Goal: Information Seeking & Learning: Learn about a topic

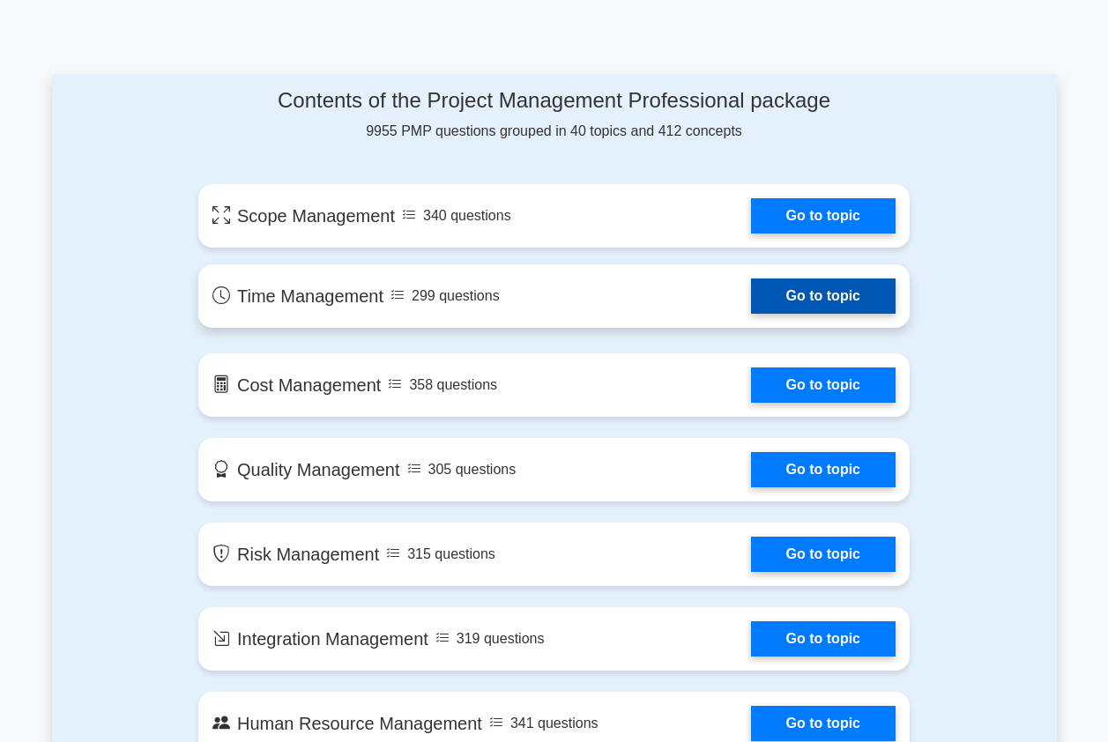
click at [807, 293] on link "Go to topic" at bounding box center [823, 295] width 145 height 35
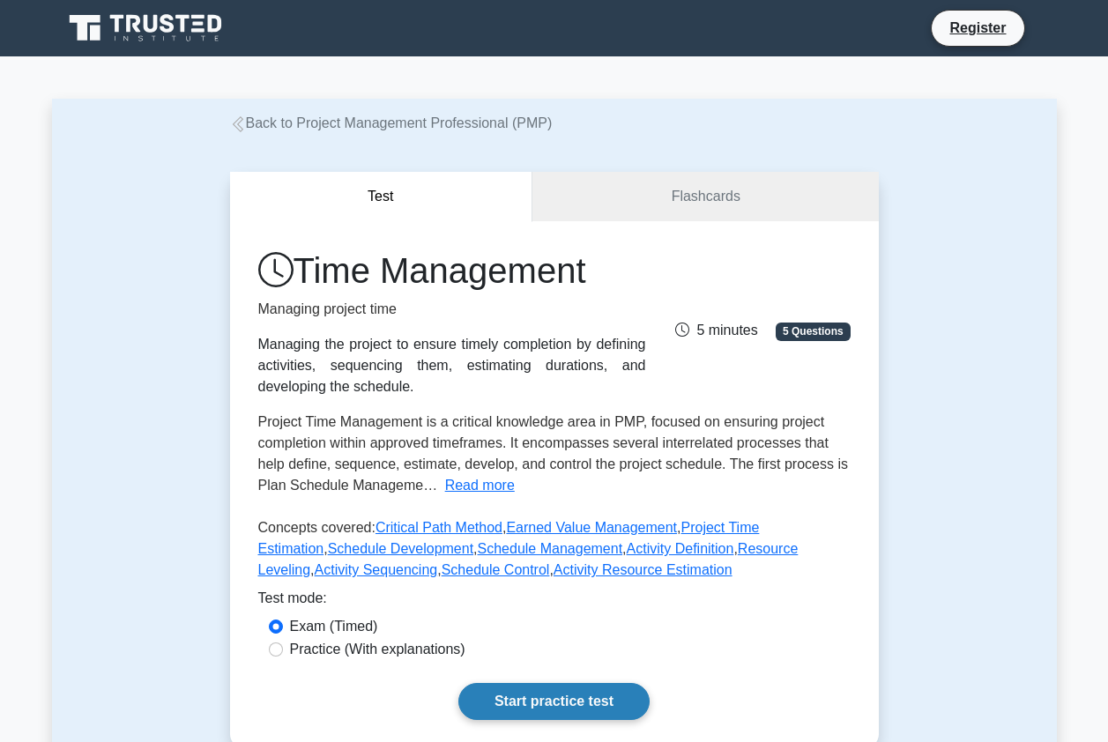
click at [620, 699] on link "Start practice test" at bounding box center [553, 701] width 191 height 37
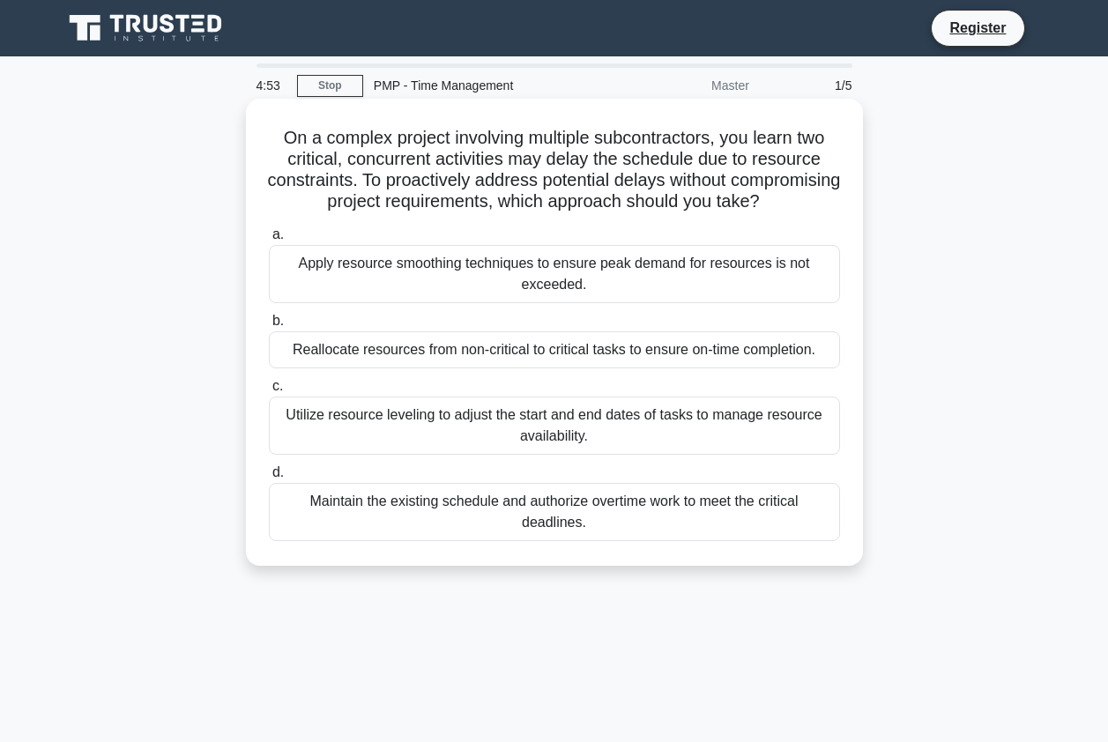
click at [620, 368] on div "Reallocate resources from non-critical to critical tasks to ensure on-time comp…" at bounding box center [554, 349] width 571 height 37
click at [269, 327] on input "b. Reallocate resources from non-critical to critical tasks to ensure on-time c…" at bounding box center [269, 321] width 0 height 11
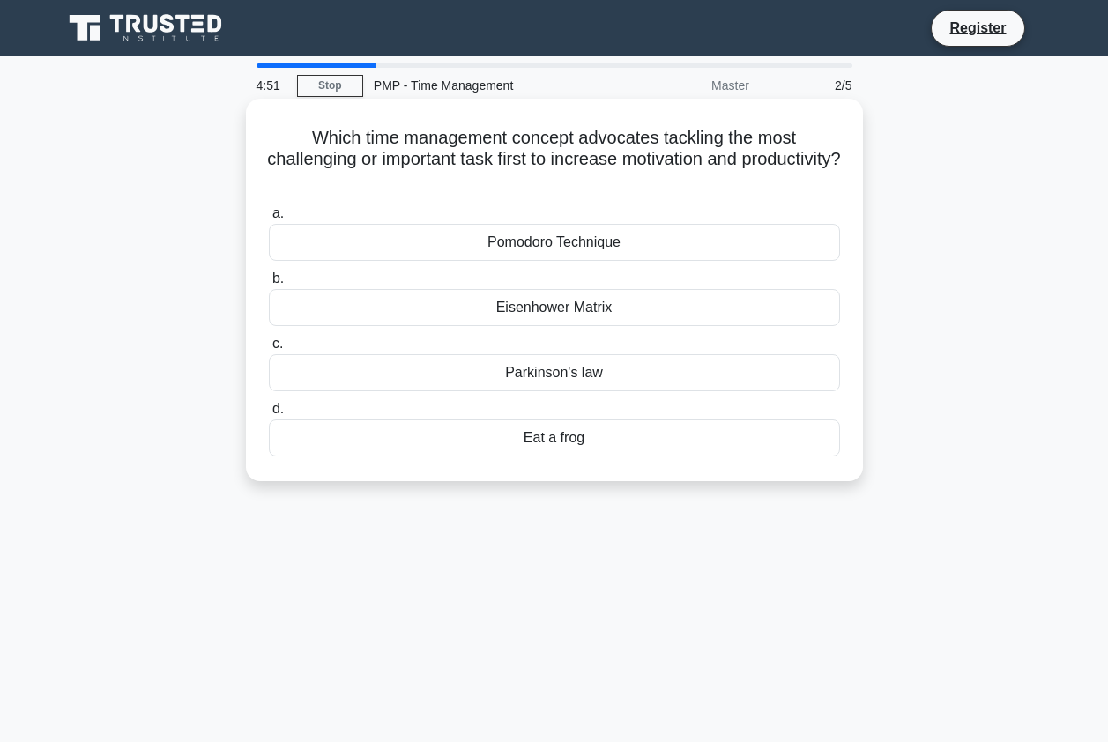
click at [597, 246] on div "Pomodoro Technique" at bounding box center [554, 242] width 571 height 37
click at [269, 219] on input "a. Pomodoro Technique" at bounding box center [269, 213] width 0 height 11
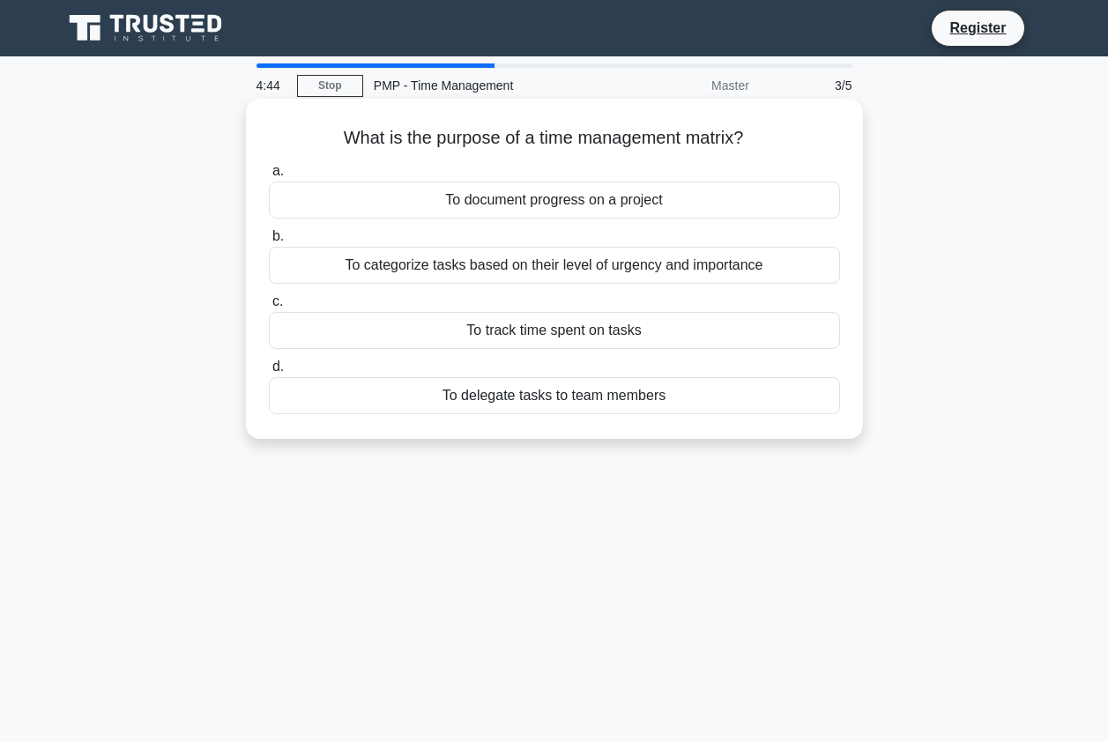
click at [563, 276] on div "To categorize tasks based on their level of urgency and importance" at bounding box center [554, 265] width 571 height 37
click at [269, 242] on input "b. To categorize tasks based on their level of urgency and importance" at bounding box center [269, 236] width 0 height 11
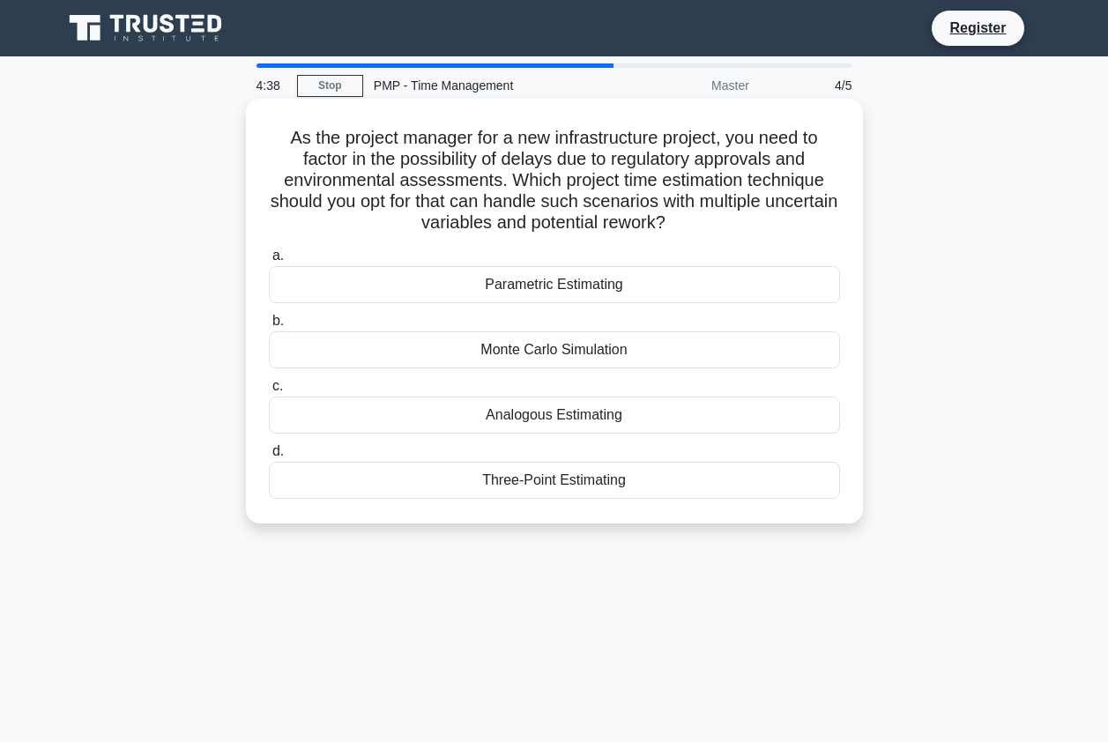
click at [553, 345] on div "Monte Carlo Simulation" at bounding box center [554, 349] width 571 height 37
click at [269, 327] on input "b. Monte Carlo Simulation" at bounding box center [269, 321] width 0 height 11
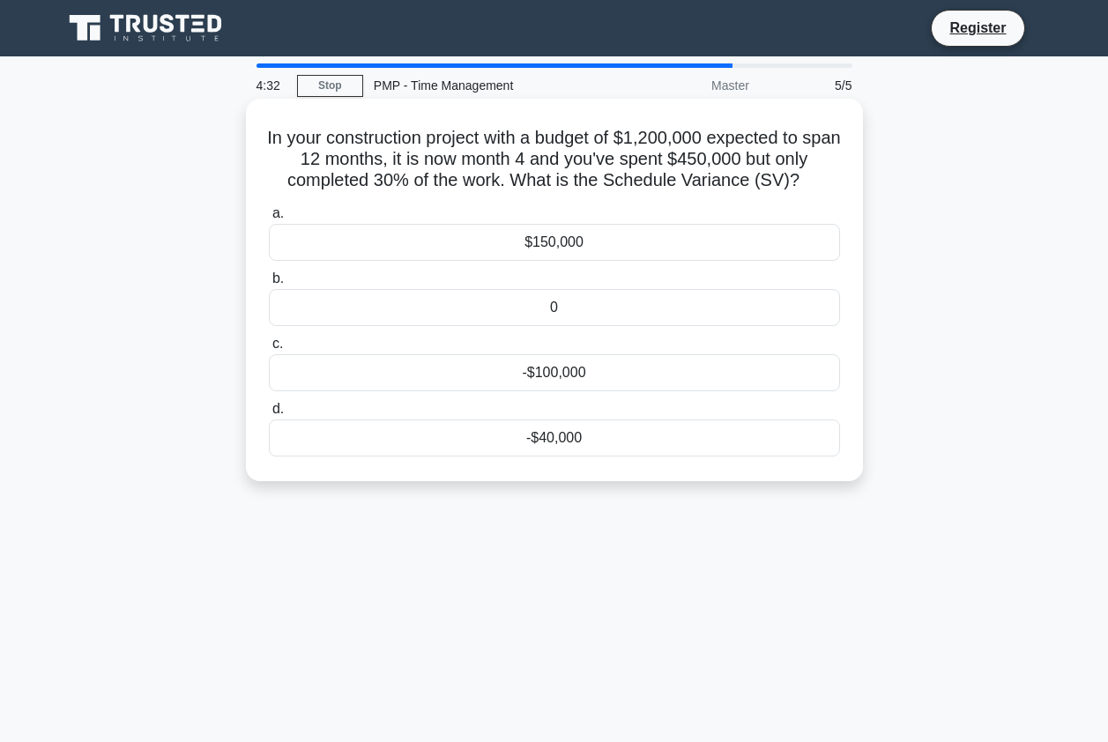
click at [627, 234] on div "$150,000" at bounding box center [554, 242] width 571 height 37
click at [269, 219] on input "a. $150,000" at bounding box center [269, 213] width 0 height 11
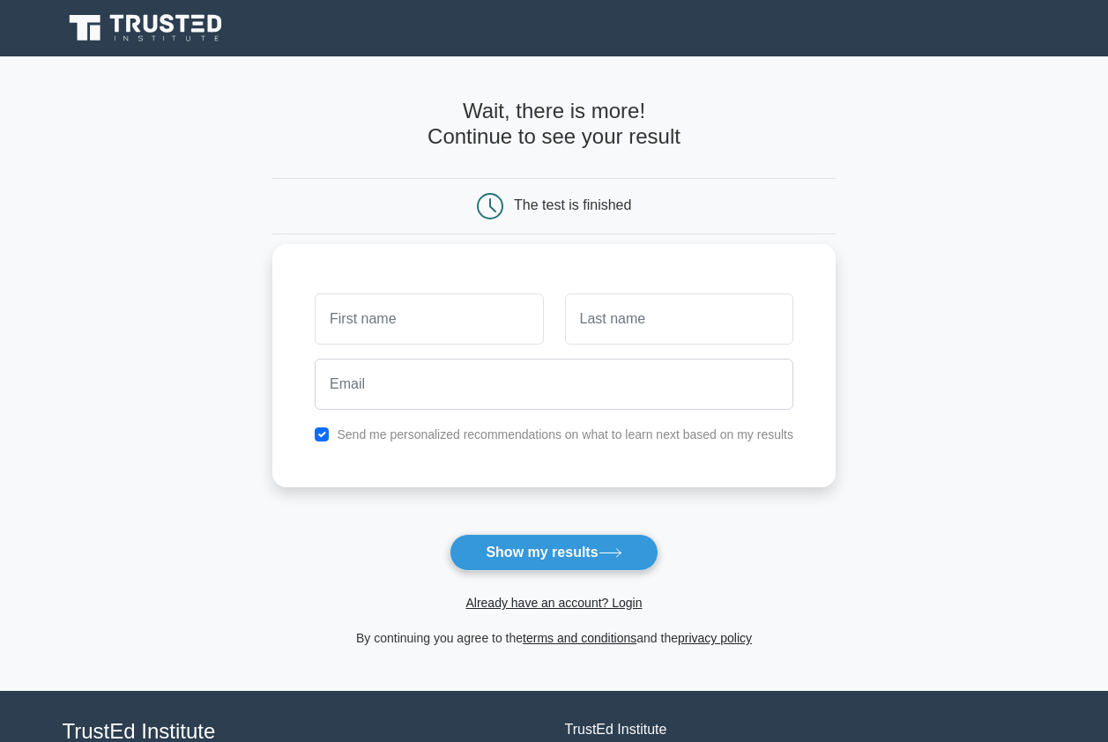
click at [460, 335] on input "text" at bounding box center [429, 318] width 228 height 51
type input "nxsdg"
click at [702, 325] on input "text" at bounding box center [679, 318] width 228 height 51
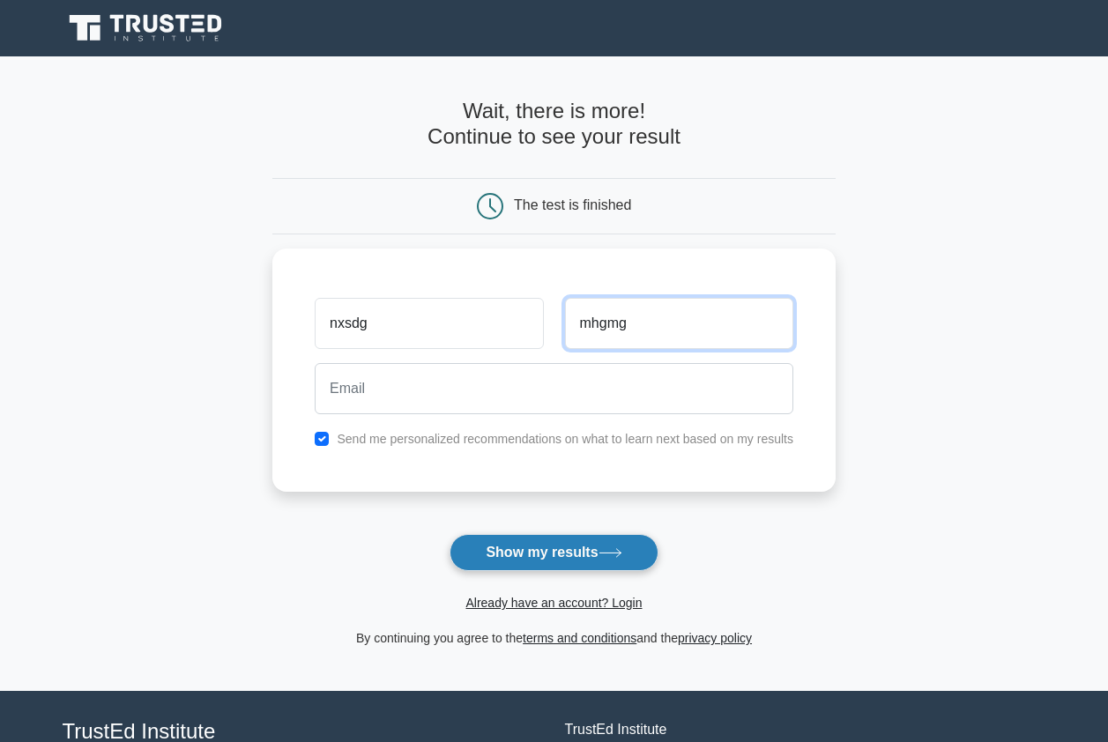
type input "mhgmg"
click at [498, 561] on button "Show my results" at bounding box center [553, 552] width 208 height 37
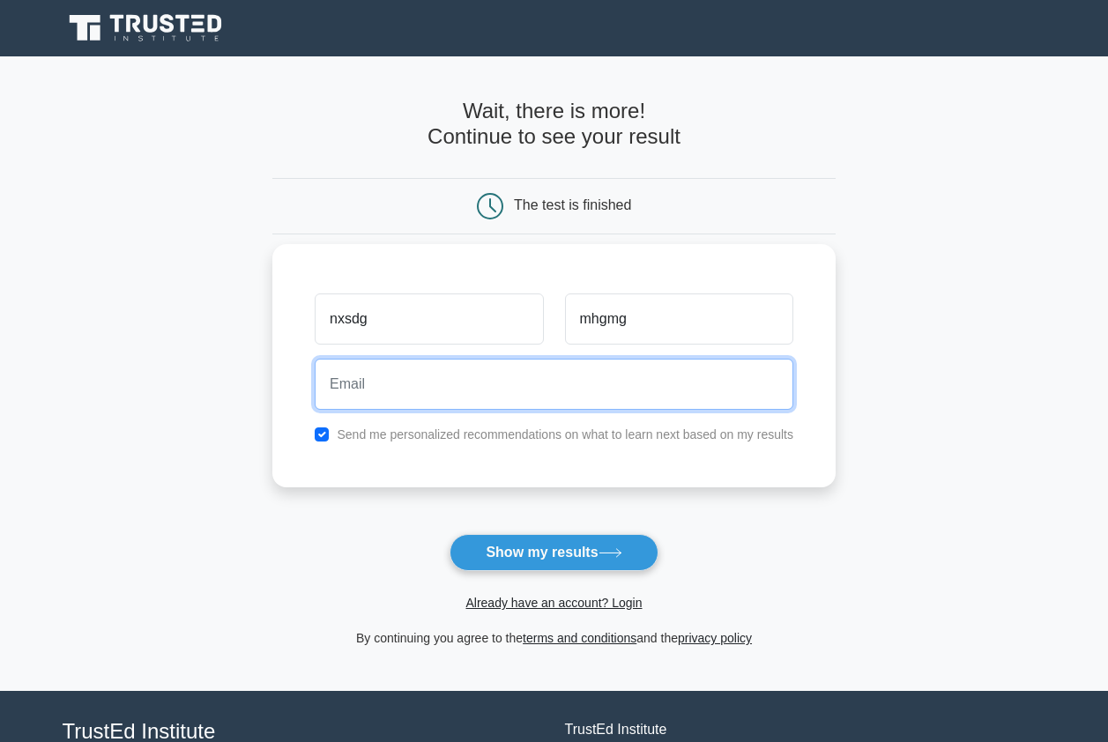
click at [434, 403] on input "email" at bounding box center [554, 384] width 479 height 51
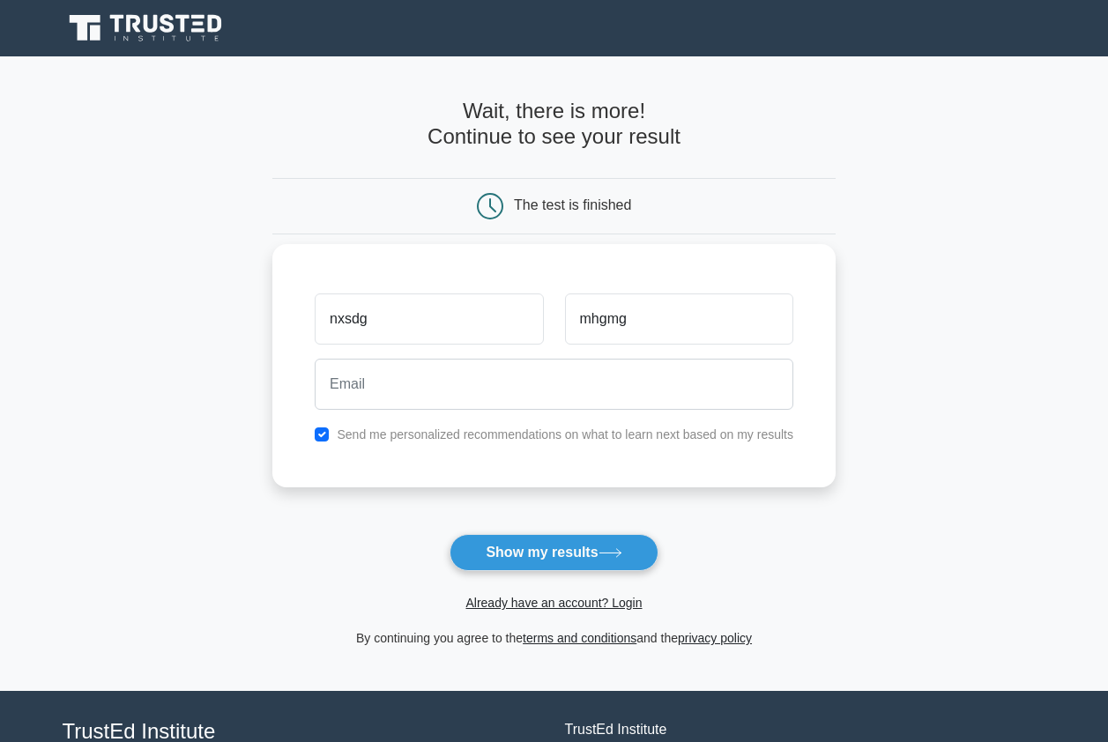
click at [335, 438] on div "Send me personalized recommendations on what to learn next based on my results" at bounding box center [554, 434] width 500 height 21
